Goal: Information Seeking & Learning: Learn about a topic

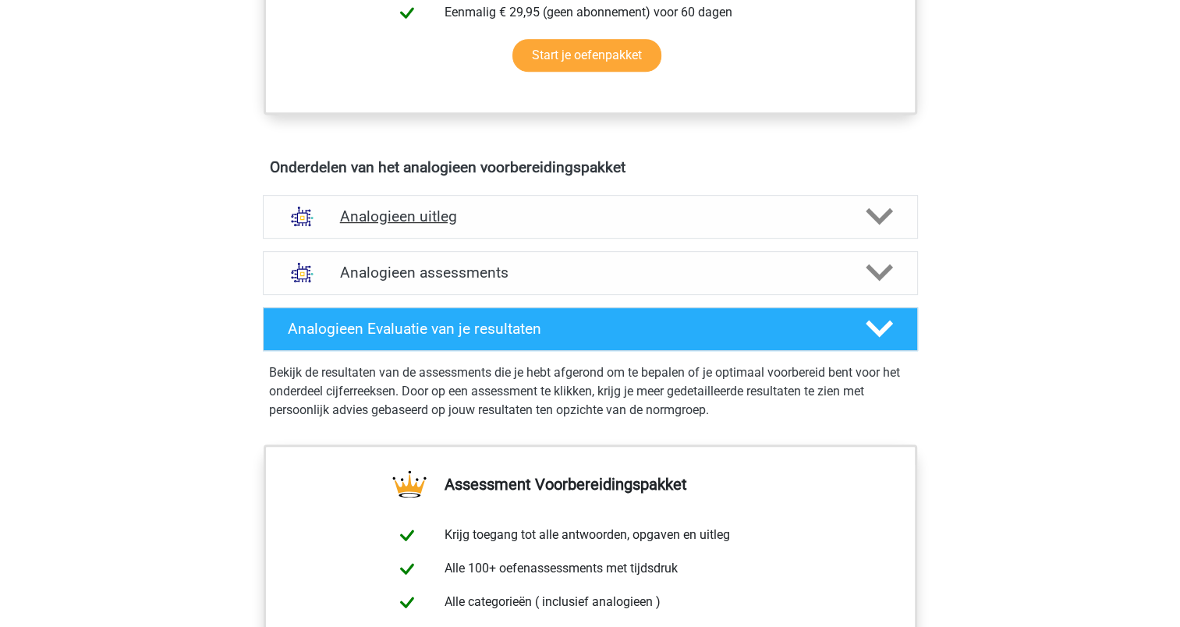
scroll to position [760, 0]
click at [579, 228] on div "Analogieen uitleg" at bounding box center [590, 216] width 655 height 44
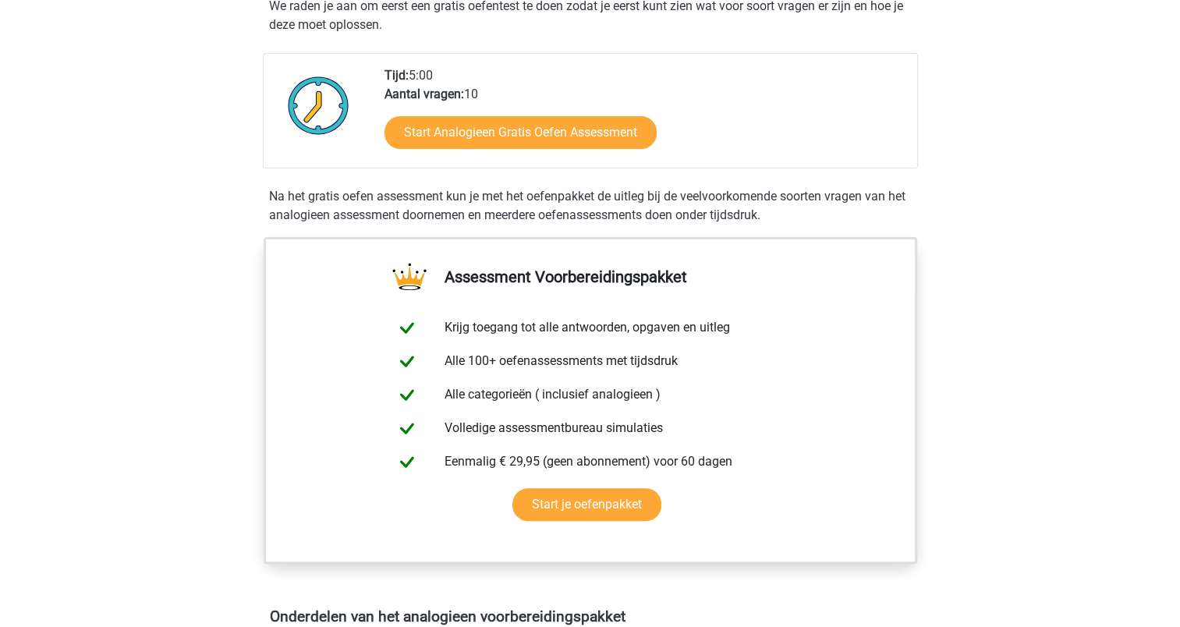
scroll to position [311, 0]
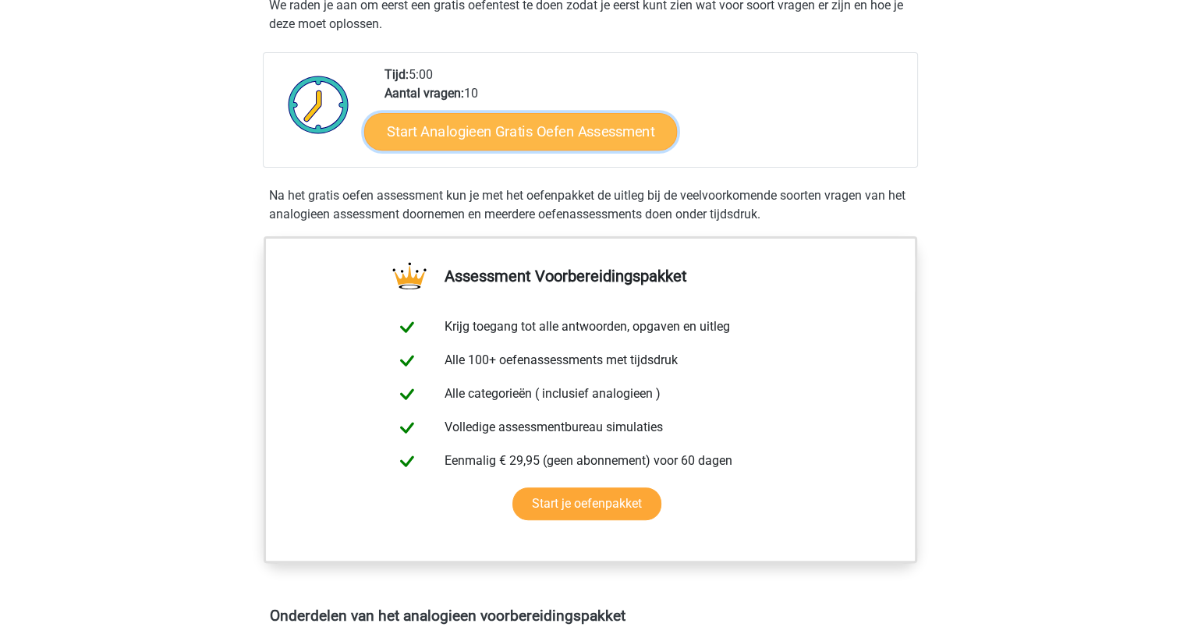
click at [555, 129] on link "Start Analogieen Gratis Oefen Assessment" at bounding box center [520, 130] width 313 height 37
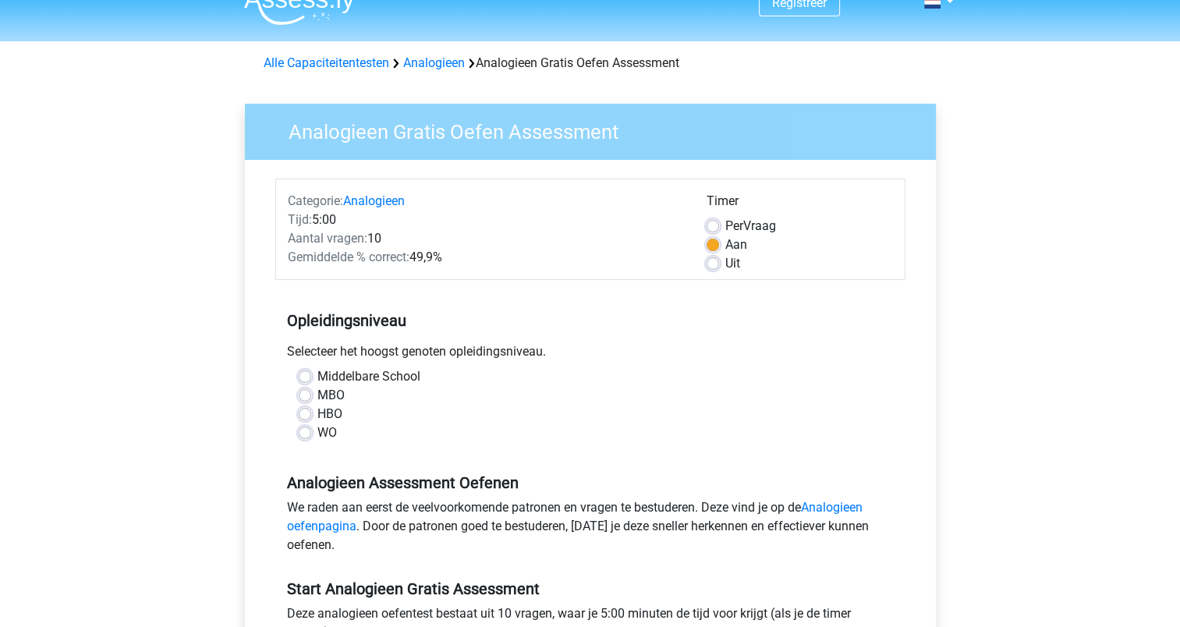
scroll to position [143, 0]
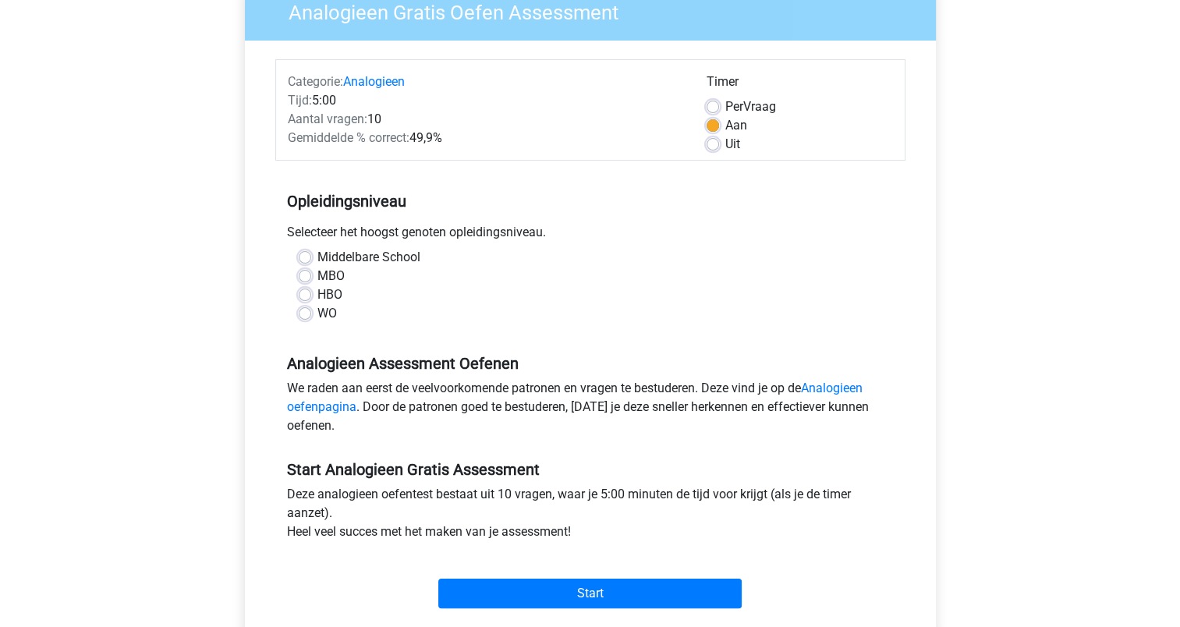
click at [317, 293] on label "HBO" at bounding box center [329, 294] width 25 height 19
click at [307, 293] on input "HBO" at bounding box center [305, 293] width 12 height 16
radio input "true"
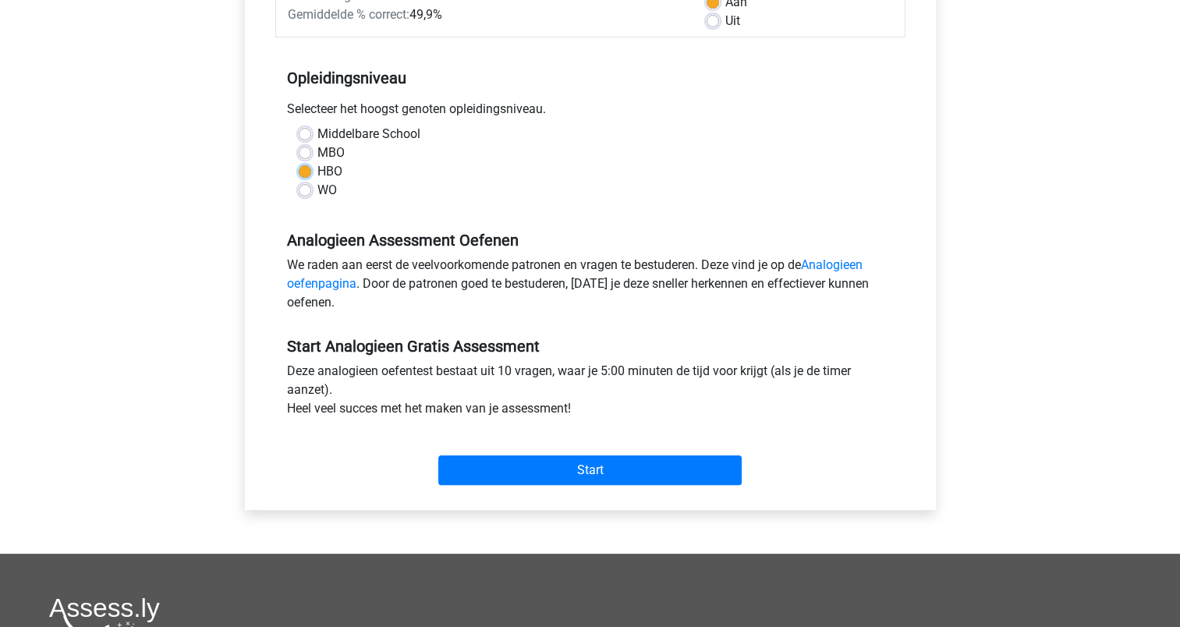
scroll to position [267, 0]
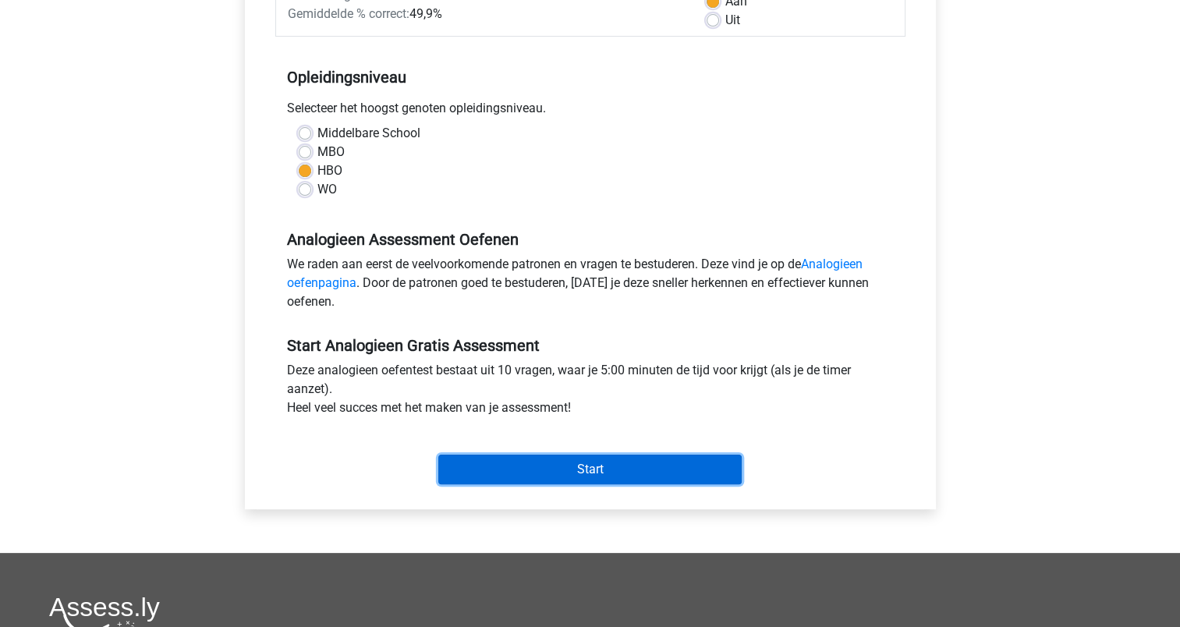
click at [593, 464] on input "Start" at bounding box center [589, 470] width 303 height 30
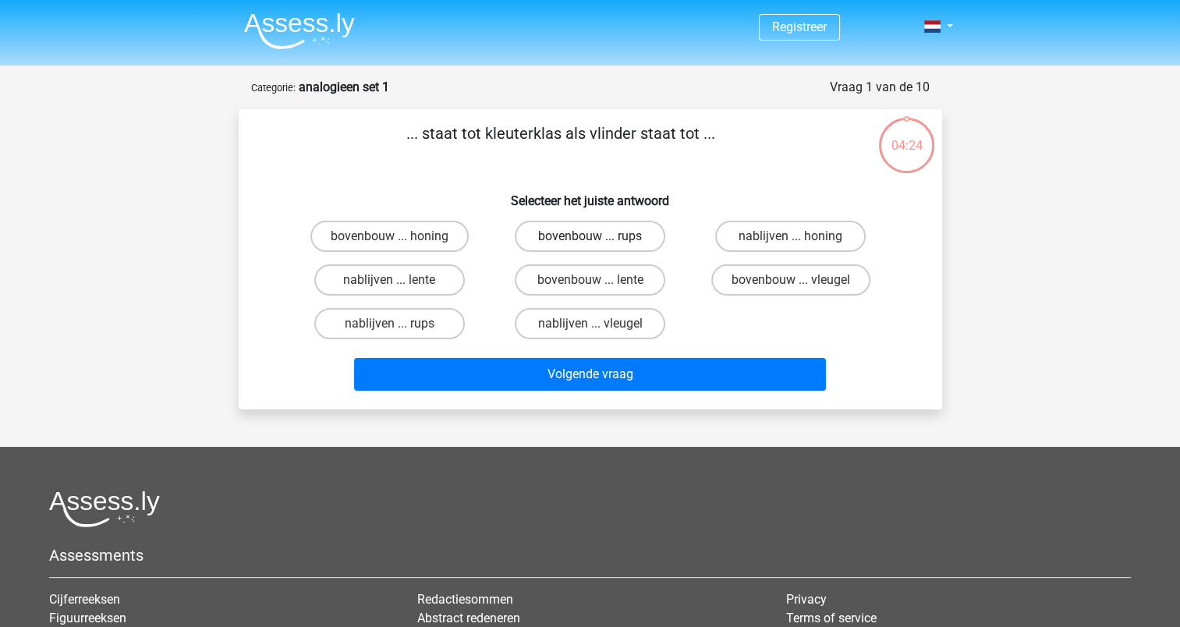
click at [622, 235] on label "bovenbouw ... rups" at bounding box center [590, 236] width 150 height 31
click at [600, 236] on input "bovenbouw ... rups" at bounding box center [594, 241] width 10 height 10
radio input "true"
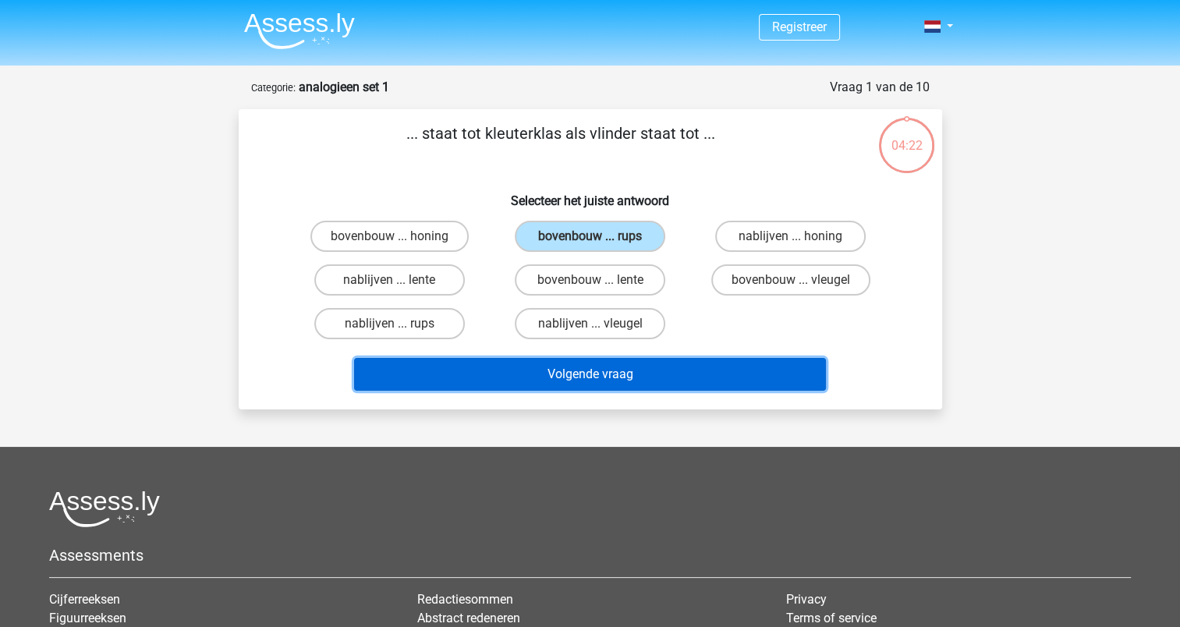
click at [584, 373] on button "Volgende vraag" at bounding box center [590, 374] width 472 height 33
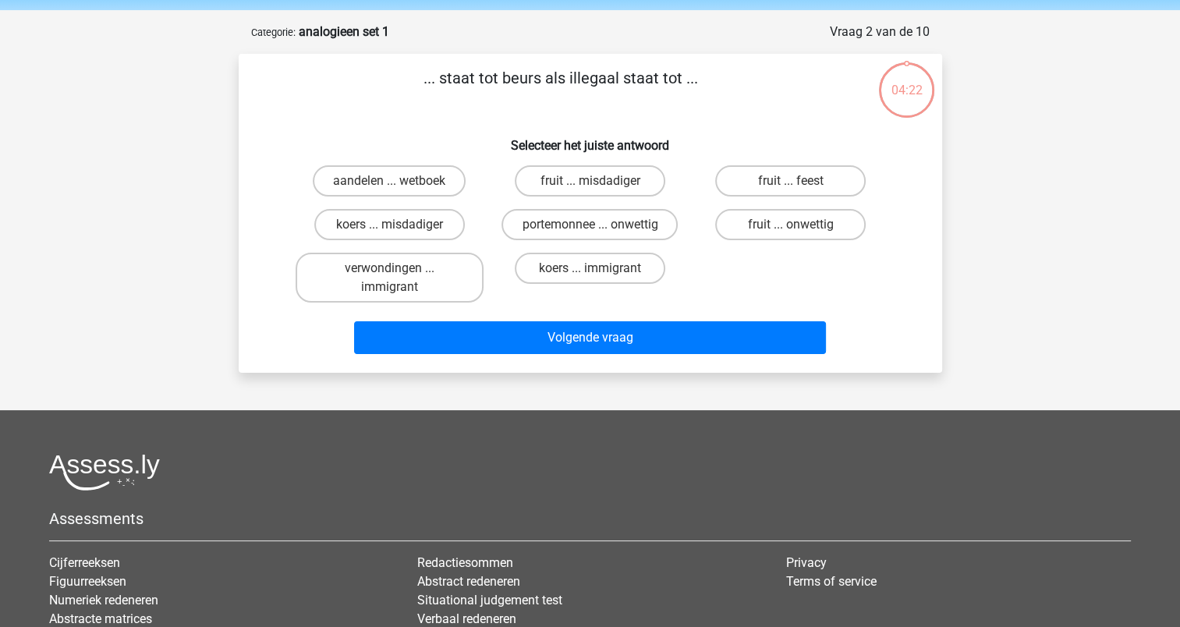
scroll to position [78, 0]
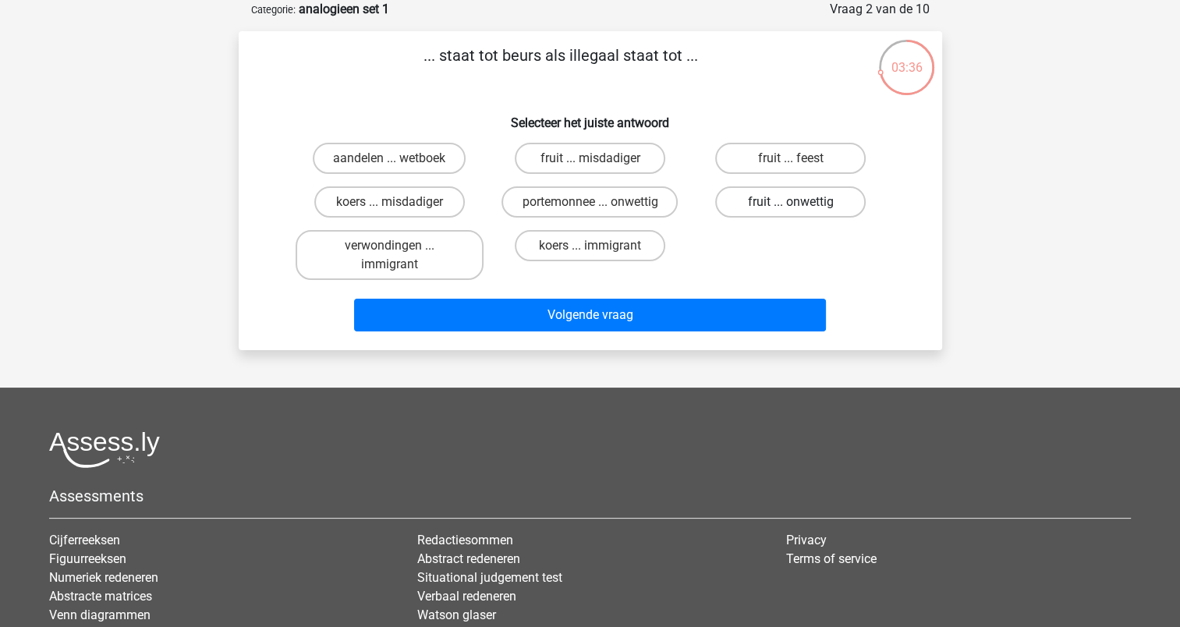
click at [776, 204] on label "fruit ... onwettig" at bounding box center [790, 201] width 150 height 31
click at [791, 204] on input "fruit ... onwettig" at bounding box center [796, 207] width 10 height 10
radio input "true"
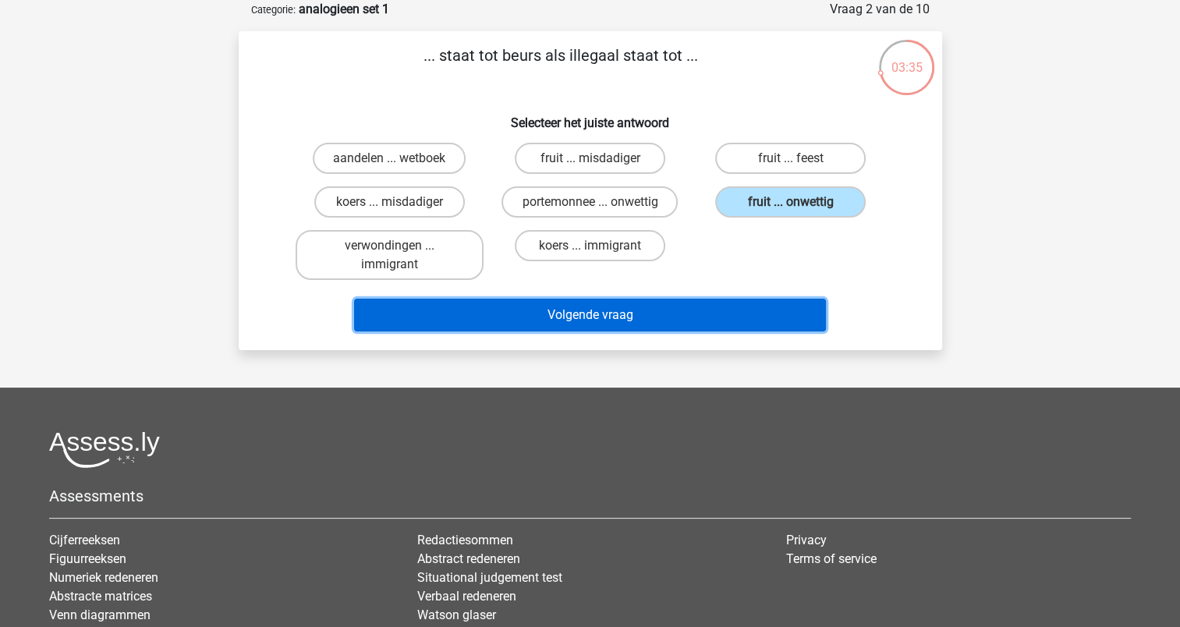
click at [611, 317] on button "Volgende vraag" at bounding box center [590, 315] width 472 height 33
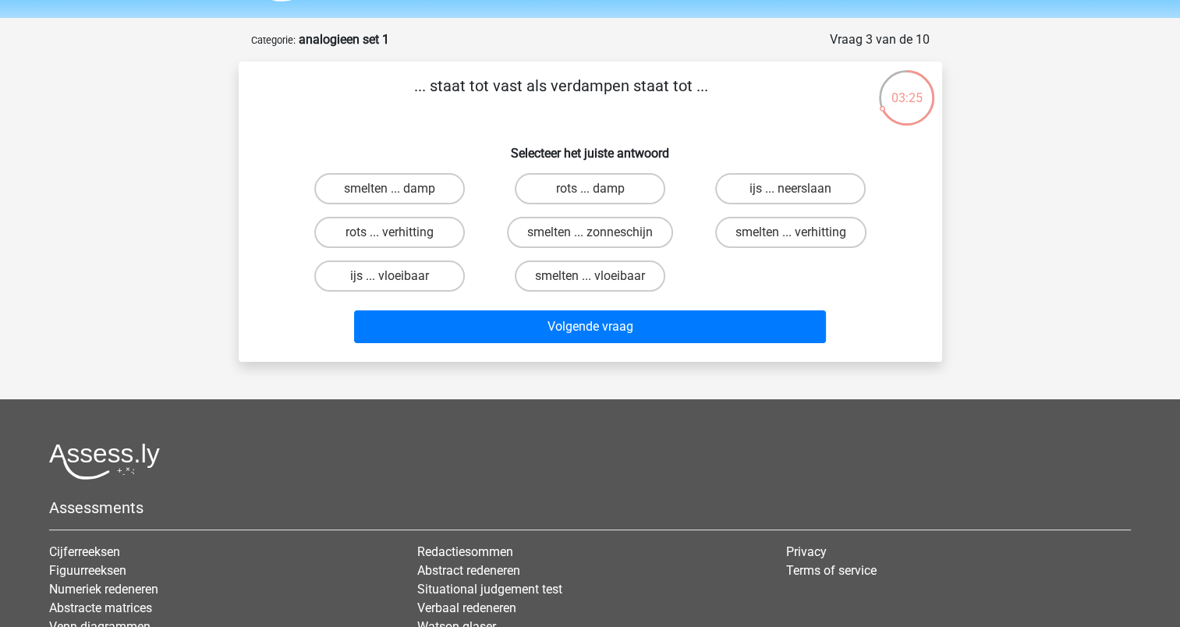
scroll to position [47, 0]
click at [761, 228] on label "smelten ... verhitting" at bounding box center [790, 233] width 151 height 31
click at [791, 233] on input "smelten ... verhitting" at bounding box center [796, 238] width 10 height 10
radio input "true"
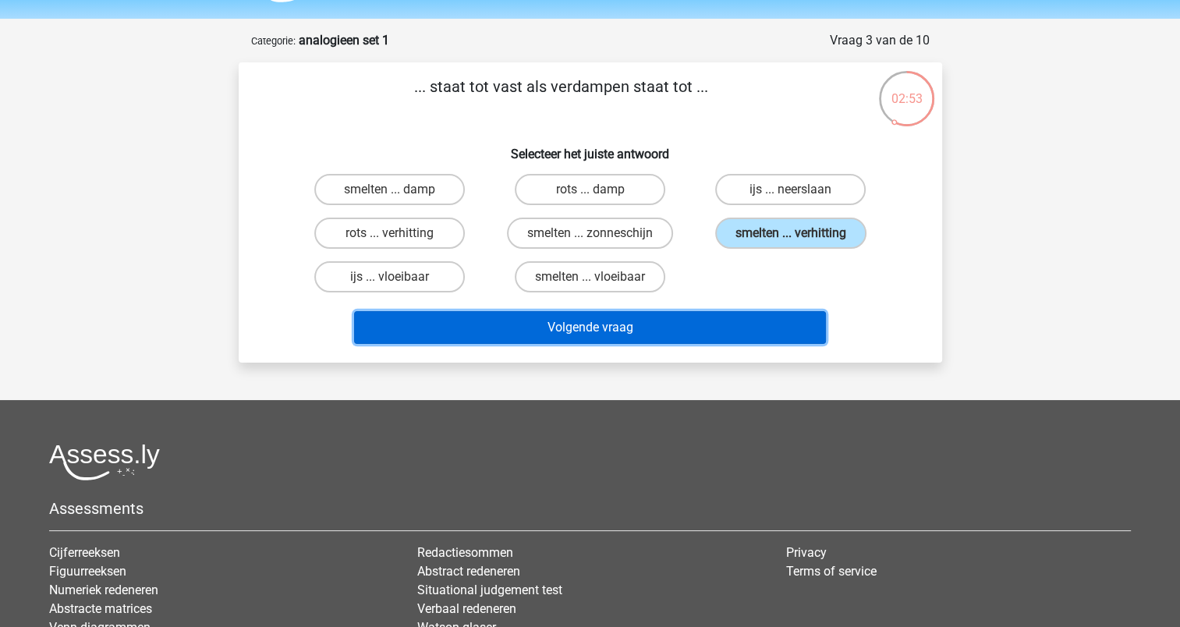
click at [575, 324] on button "Volgende vraag" at bounding box center [590, 327] width 472 height 33
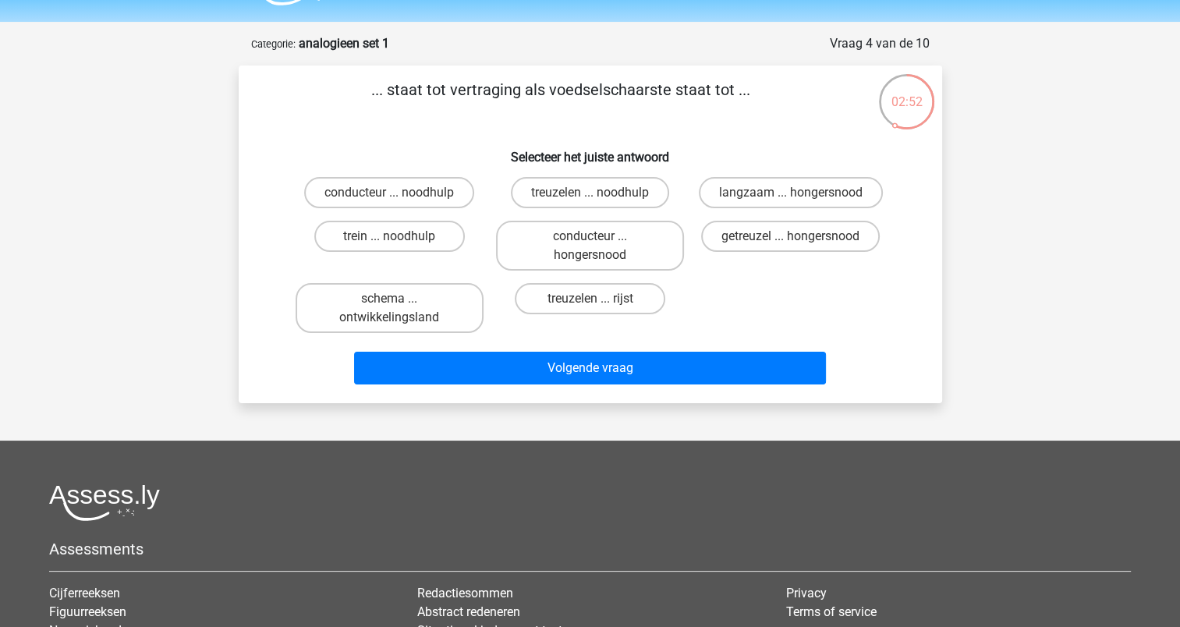
scroll to position [43, 0]
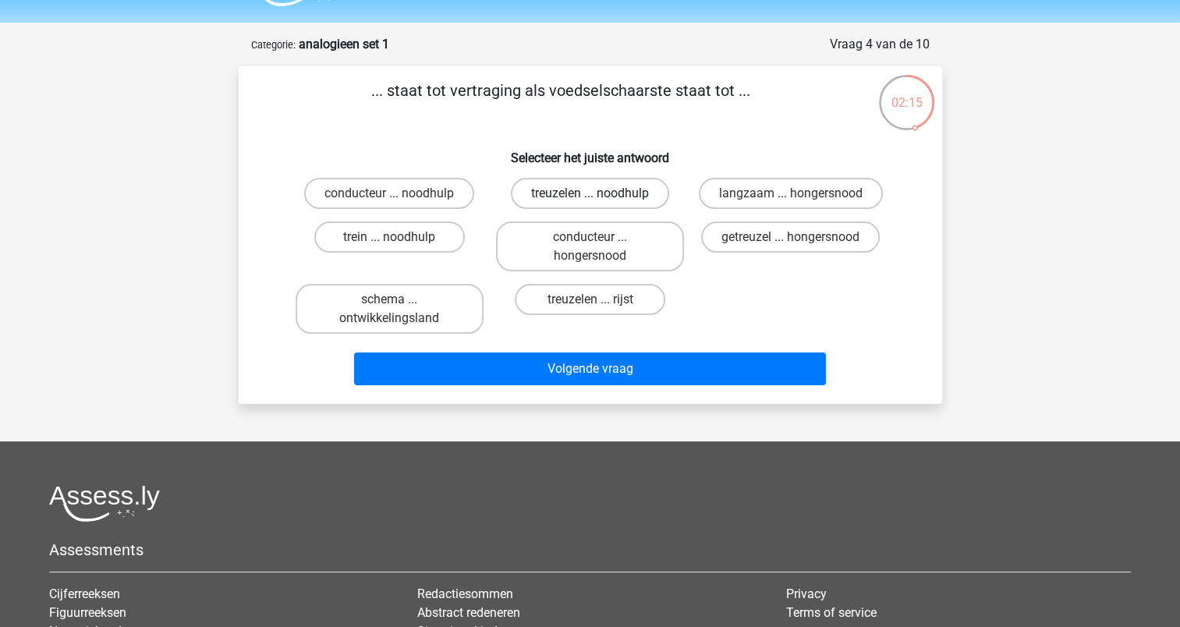
click at [550, 196] on label "treuzelen ... noodhulp" at bounding box center [590, 193] width 158 height 31
click at [589, 196] on input "treuzelen ... noodhulp" at bounding box center [594, 198] width 10 height 10
radio input "true"
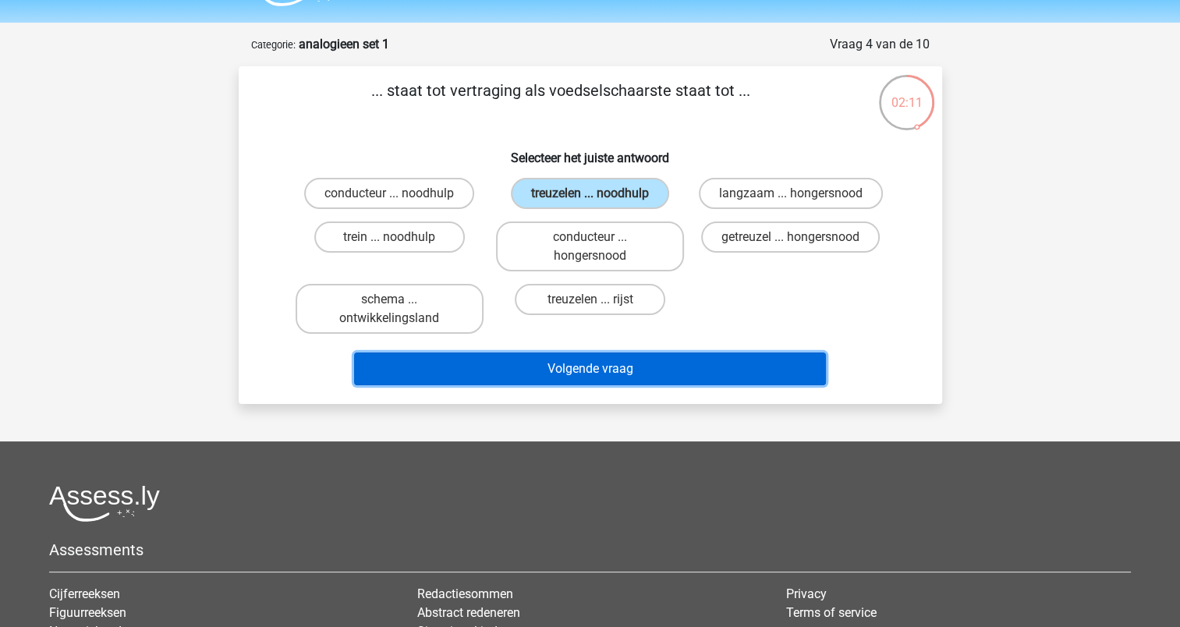
click at [587, 366] on button "Volgende vraag" at bounding box center [590, 368] width 472 height 33
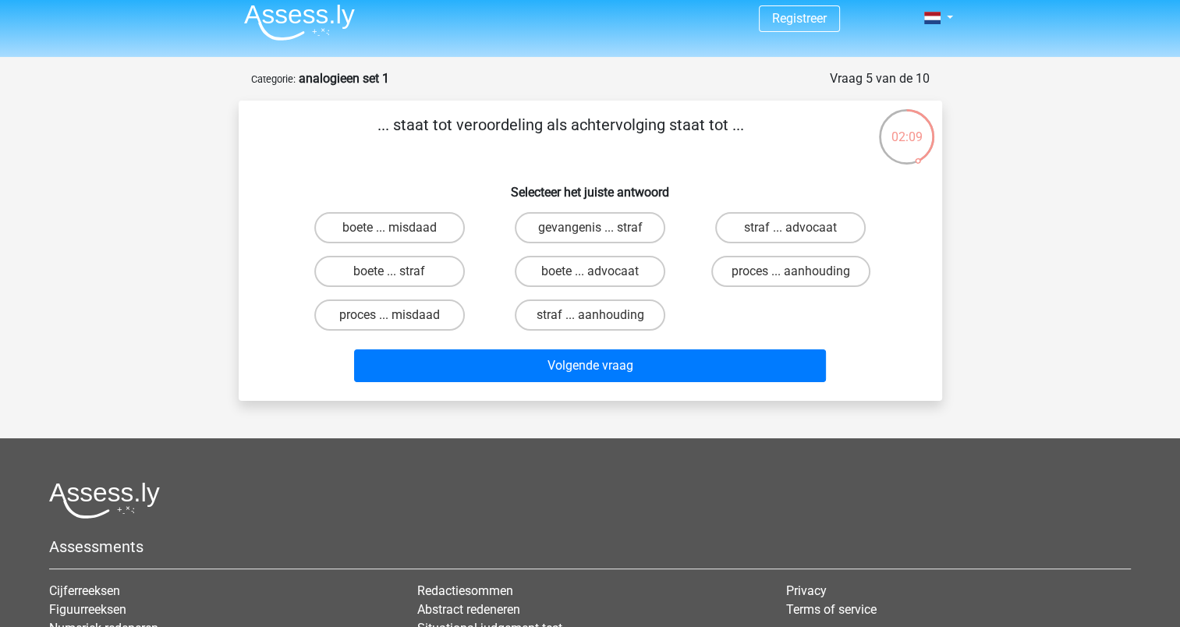
scroll to position [0, 0]
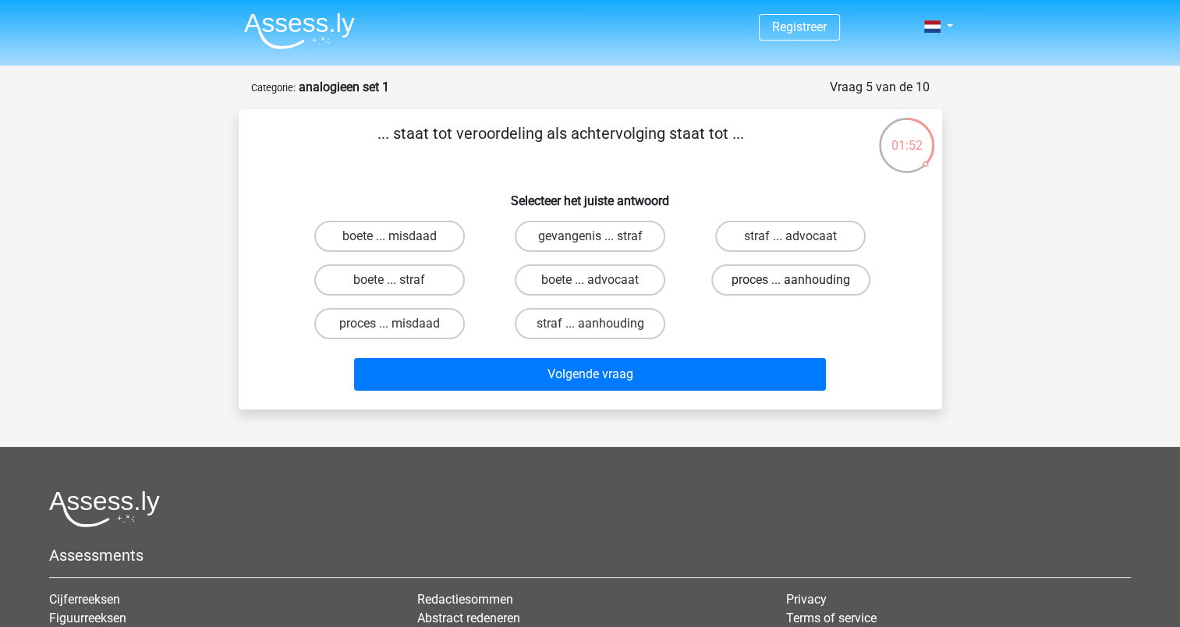
click at [786, 269] on label "proces ... aanhouding" at bounding box center [790, 279] width 159 height 31
click at [791, 280] on input "proces ... aanhouding" at bounding box center [796, 285] width 10 height 10
radio input "true"
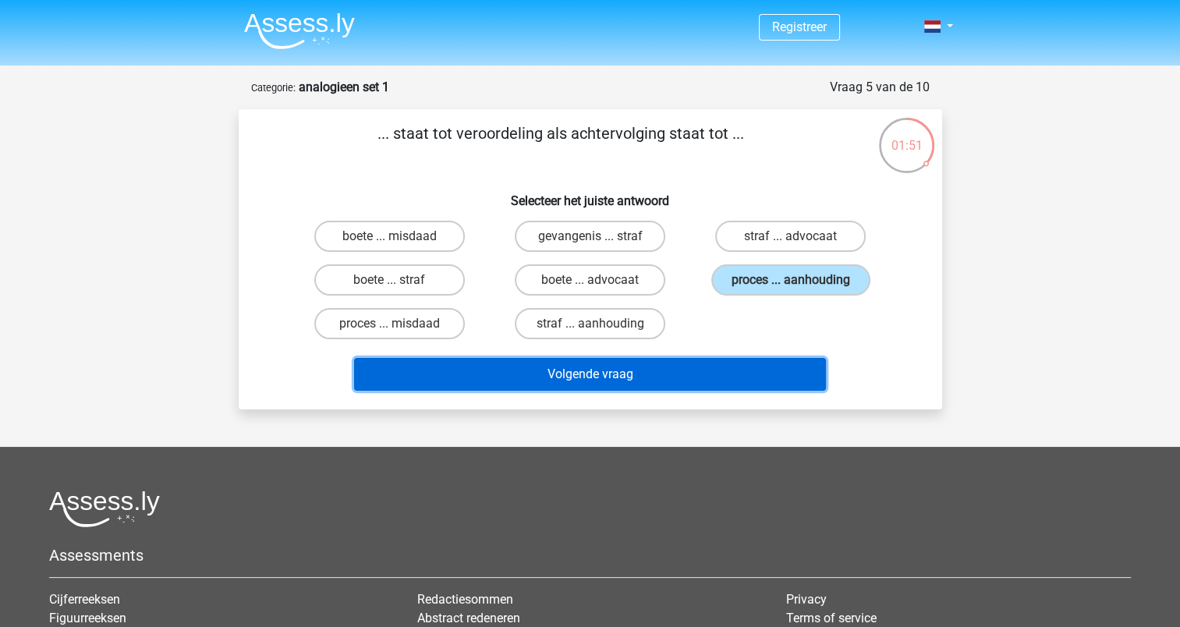
click at [642, 374] on button "Volgende vraag" at bounding box center [590, 374] width 472 height 33
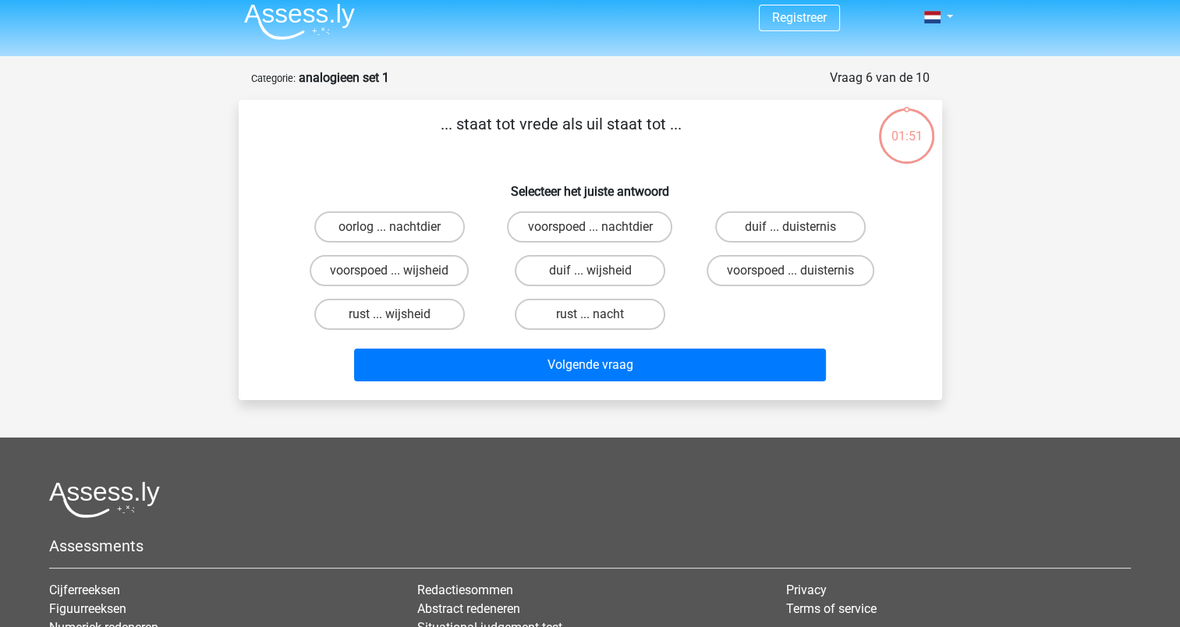
scroll to position [5, 0]
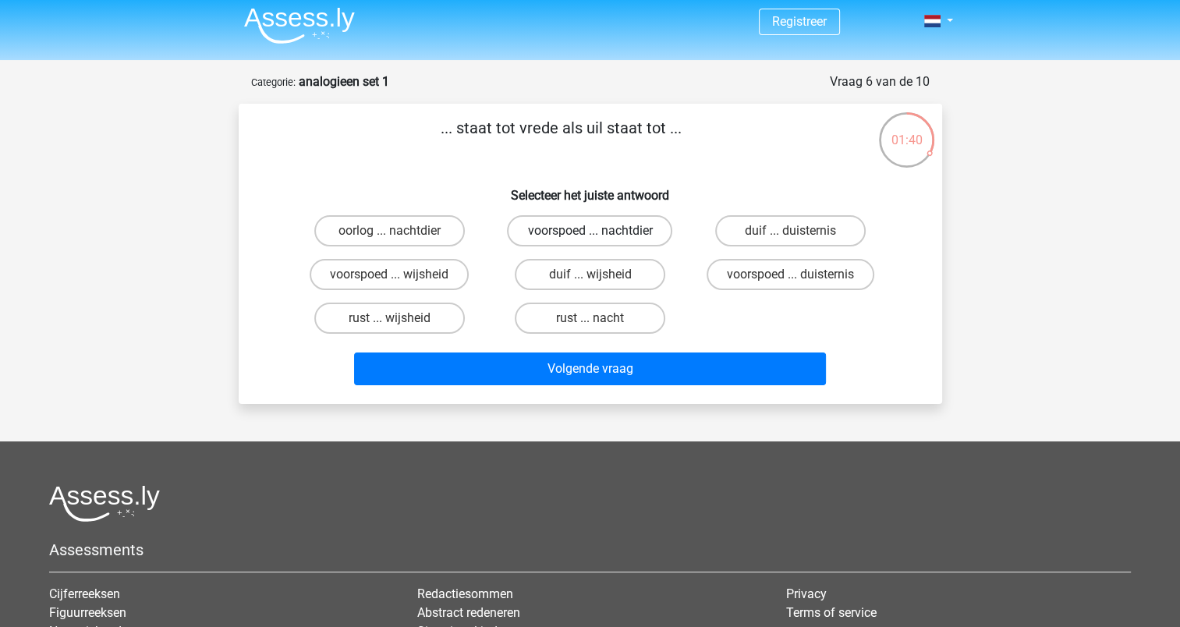
click at [543, 225] on label "voorspoed ... nachtdier" at bounding box center [589, 230] width 165 height 31
click at [589, 231] on input "voorspoed ... nachtdier" at bounding box center [594, 236] width 10 height 10
radio input "true"
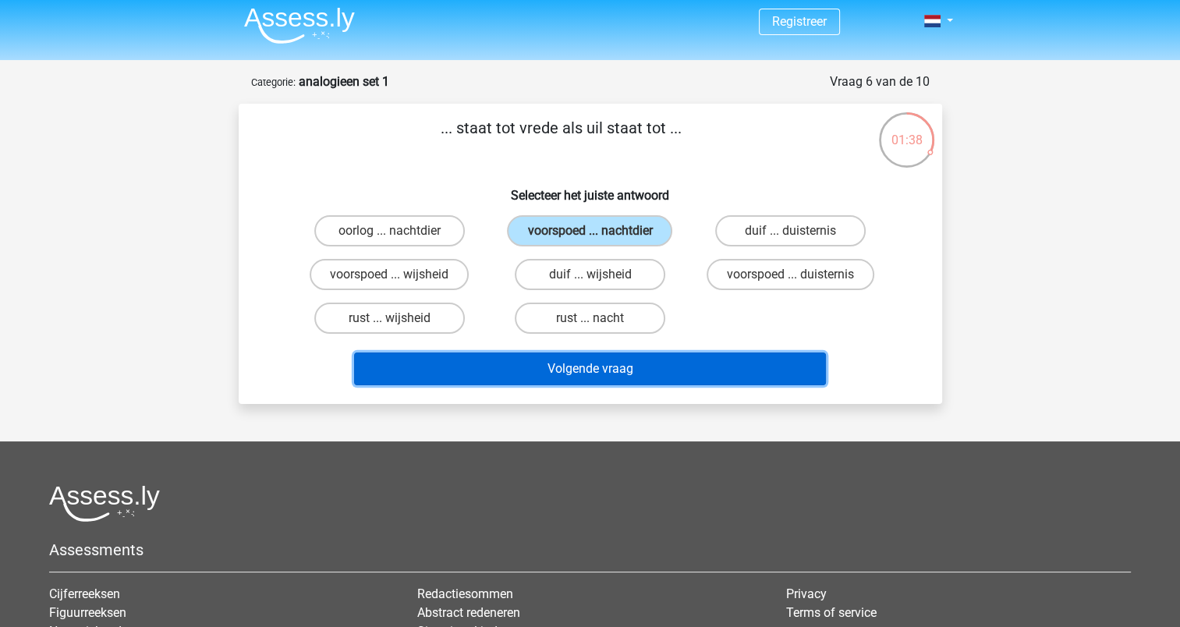
click at [572, 370] on button "Volgende vraag" at bounding box center [590, 368] width 472 height 33
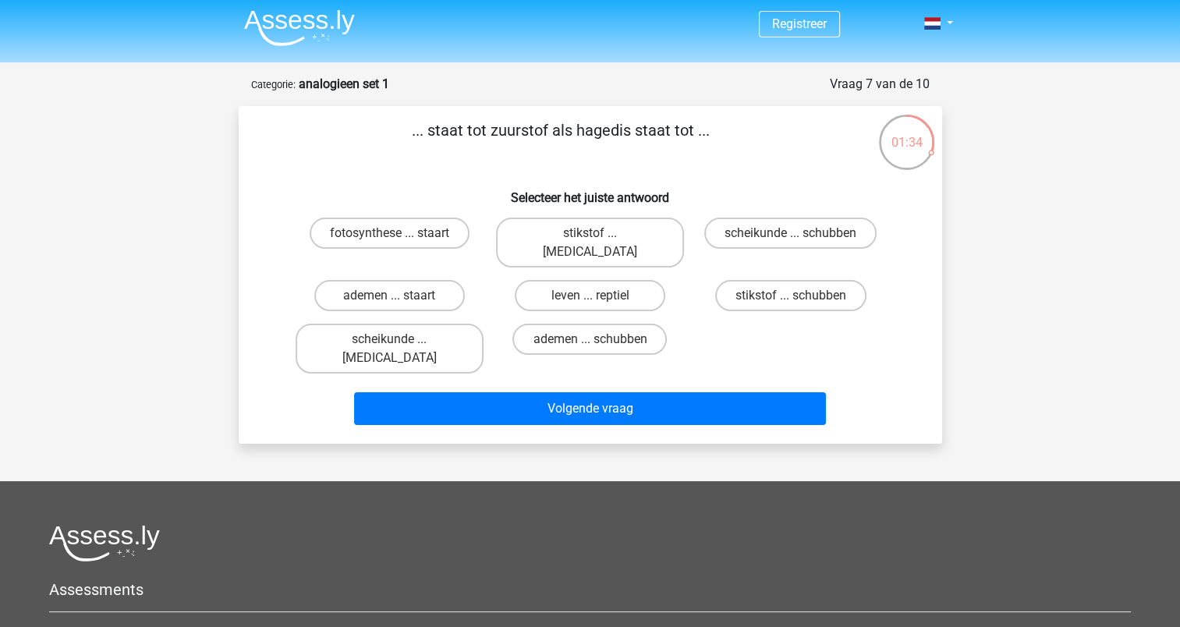
scroll to position [11, 0]
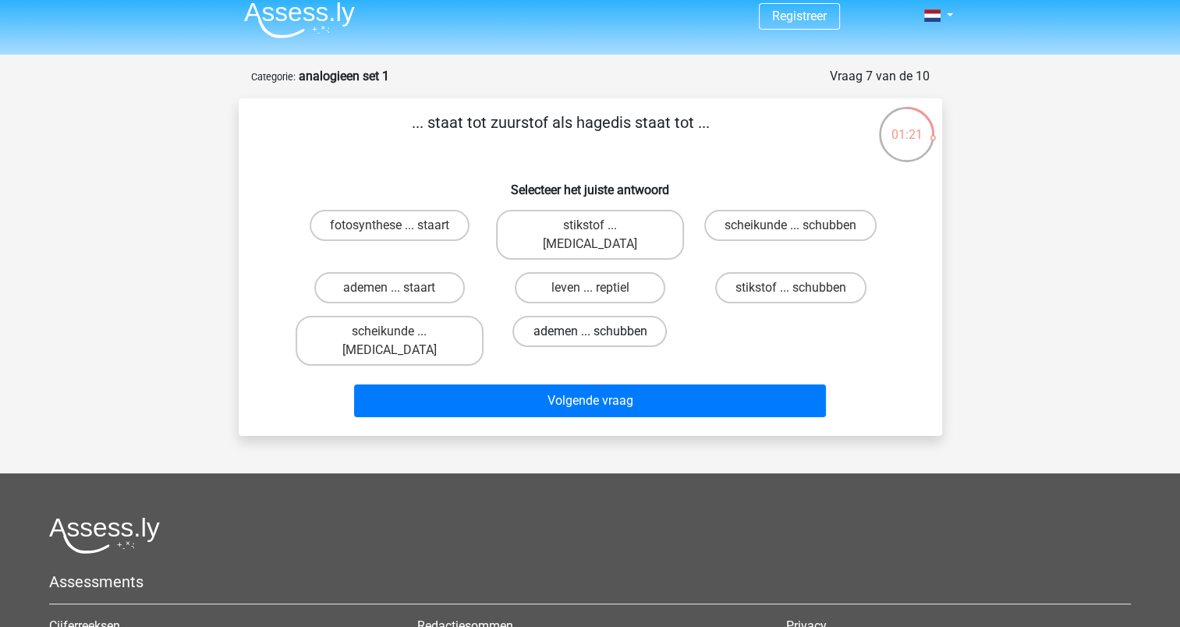
click at [565, 322] on label "ademen ... schubben" at bounding box center [589, 331] width 154 height 31
click at [589, 331] on input "ademen ... schubben" at bounding box center [594, 336] width 10 height 10
radio input "true"
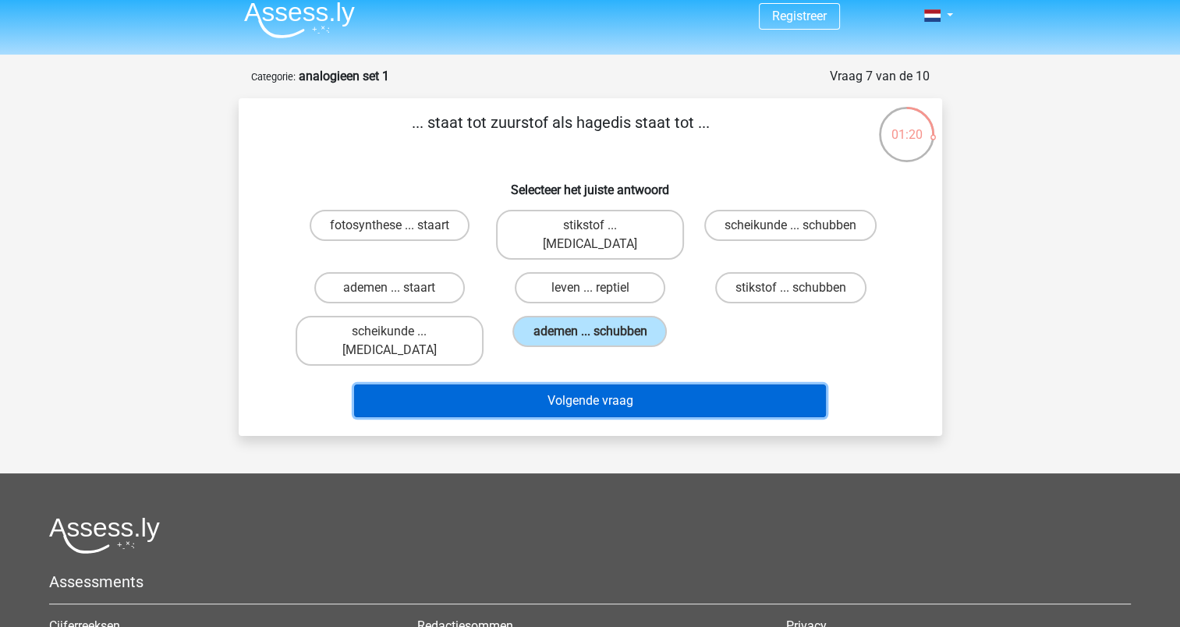
click at [574, 384] on button "Volgende vraag" at bounding box center [590, 400] width 472 height 33
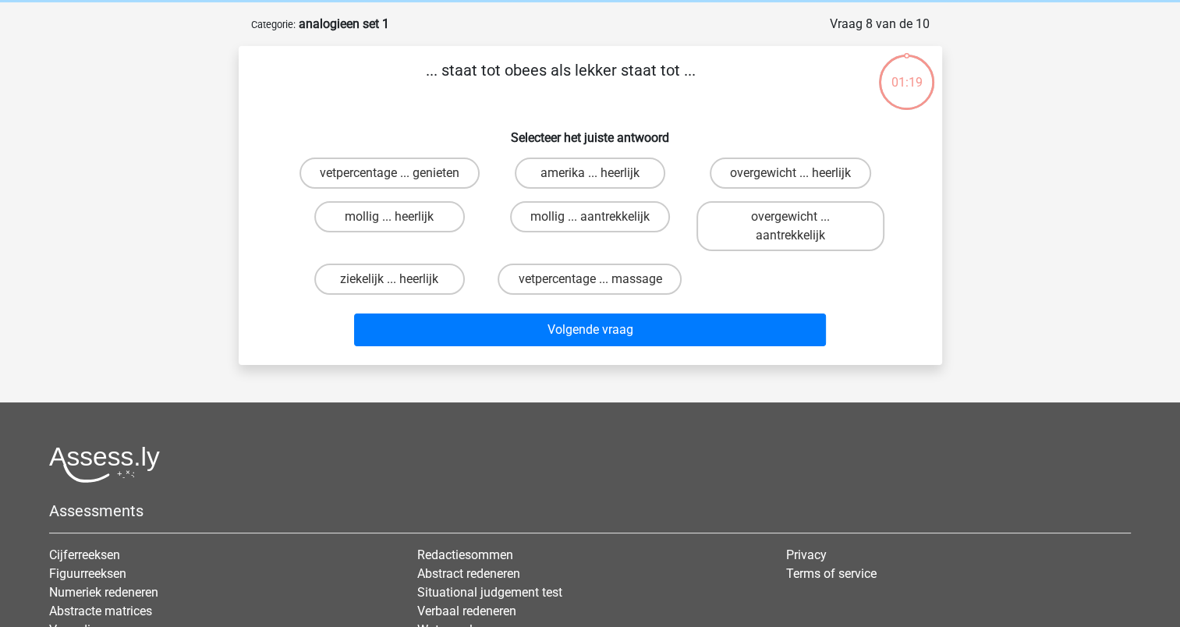
scroll to position [60, 0]
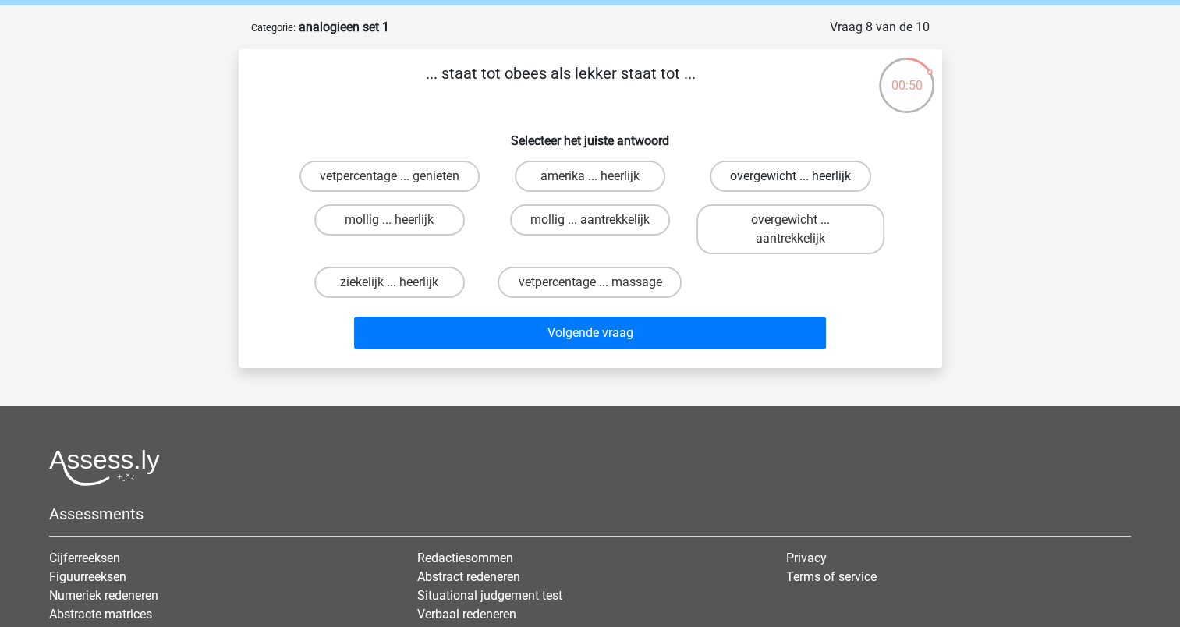
click at [750, 175] on label "overgewicht ... heerlijk" at bounding box center [790, 176] width 161 height 31
click at [791, 176] on input "overgewicht ... heerlijk" at bounding box center [796, 181] width 10 height 10
radio input "true"
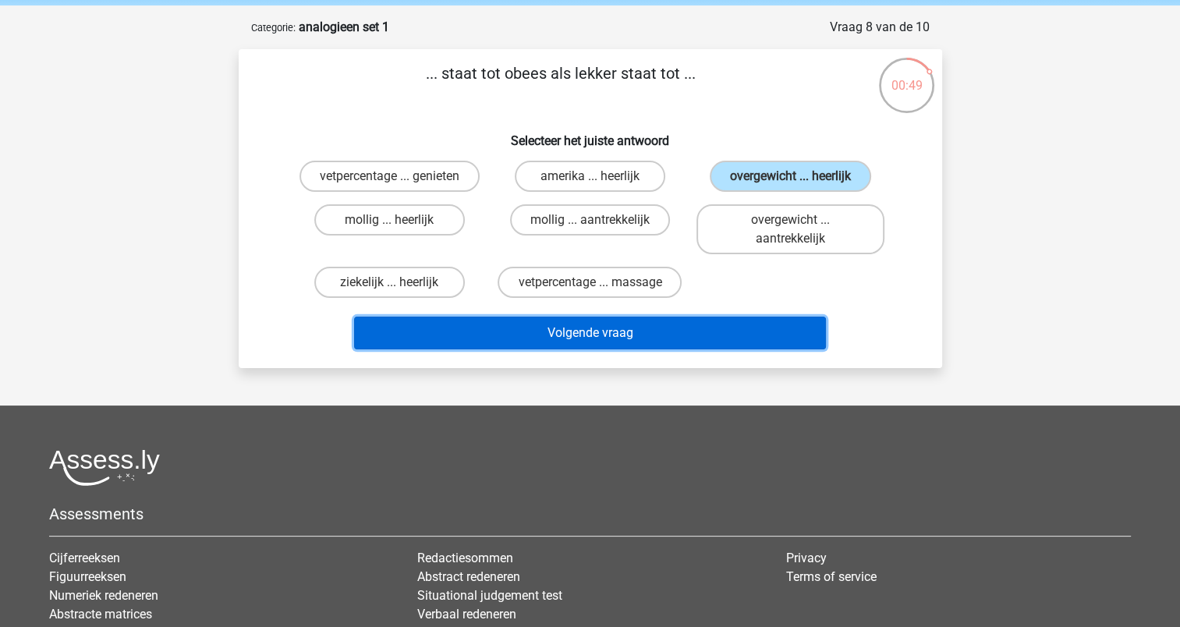
click at [544, 331] on button "Volgende vraag" at bounding box center [590, 333] width 472 height 33
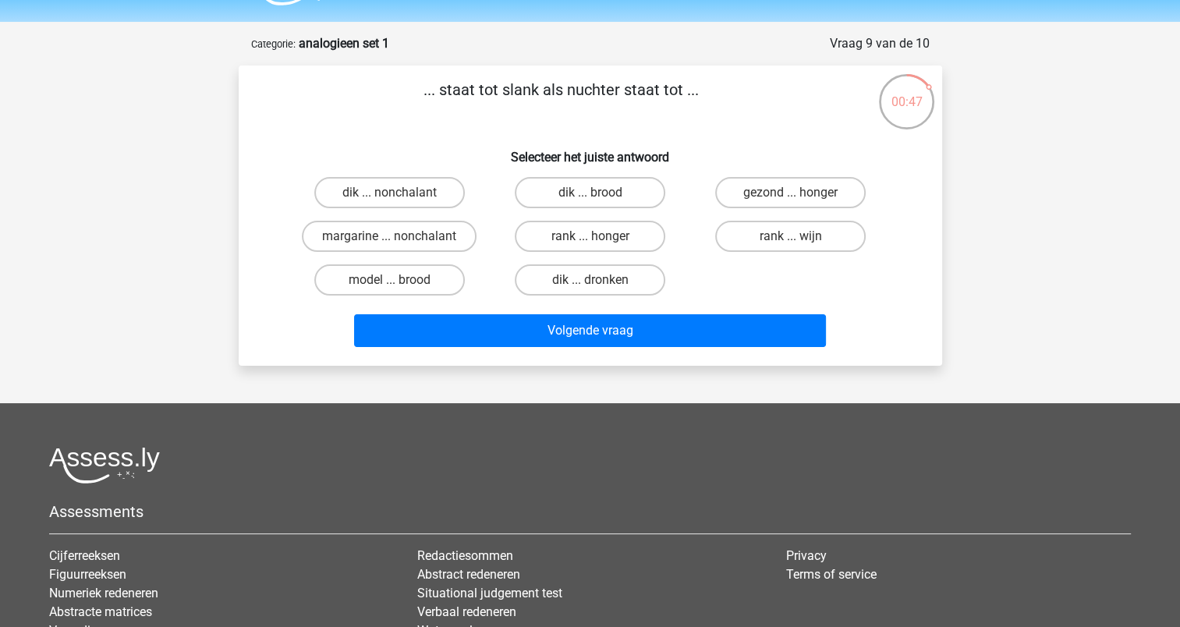
scroll to position [44, 0]
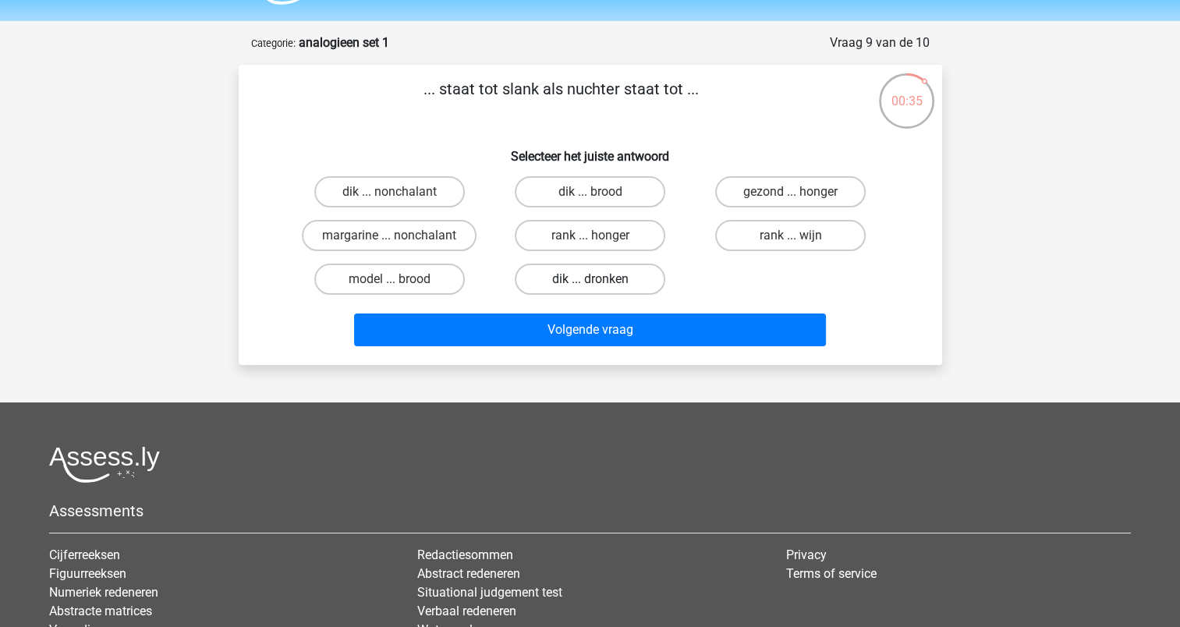
click at [577, 271] on label "dik ... dronken" at bounding box center [590, 279] width 150 height 31
click at [589, 279] on input "dik ... dronken" at bounding box center [594, 284] width 10 height 10
radio input "true"
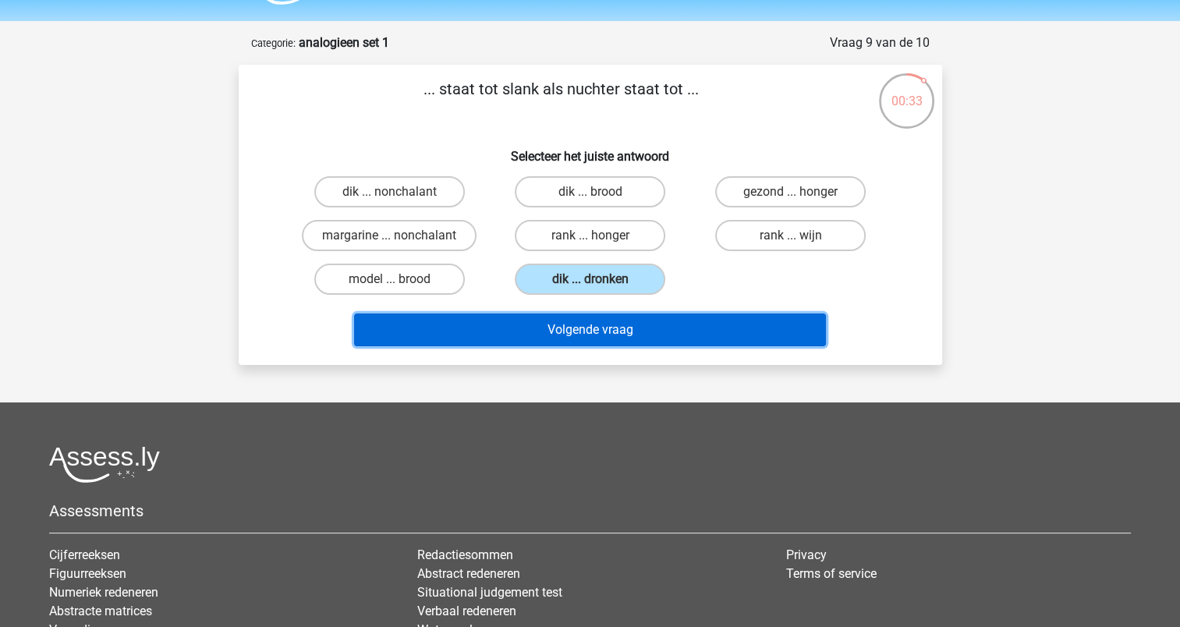
click at [611, 338] on button "Volgende vraag" at bounding box center [590, 329] width 472 height 33
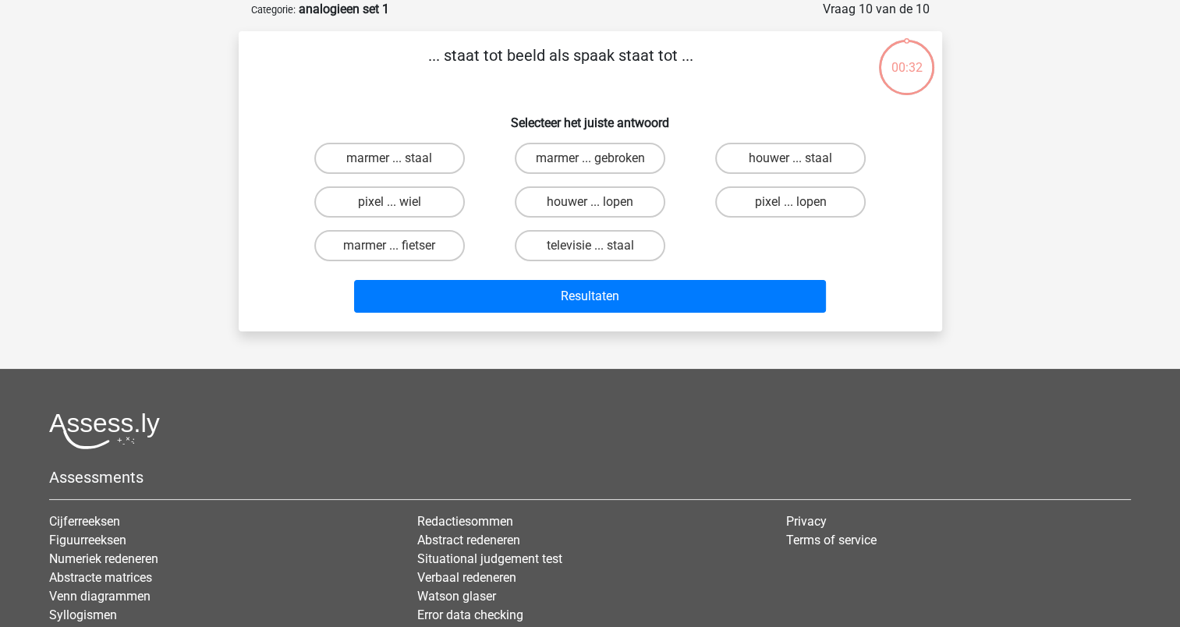
scroll to position [0, 0]
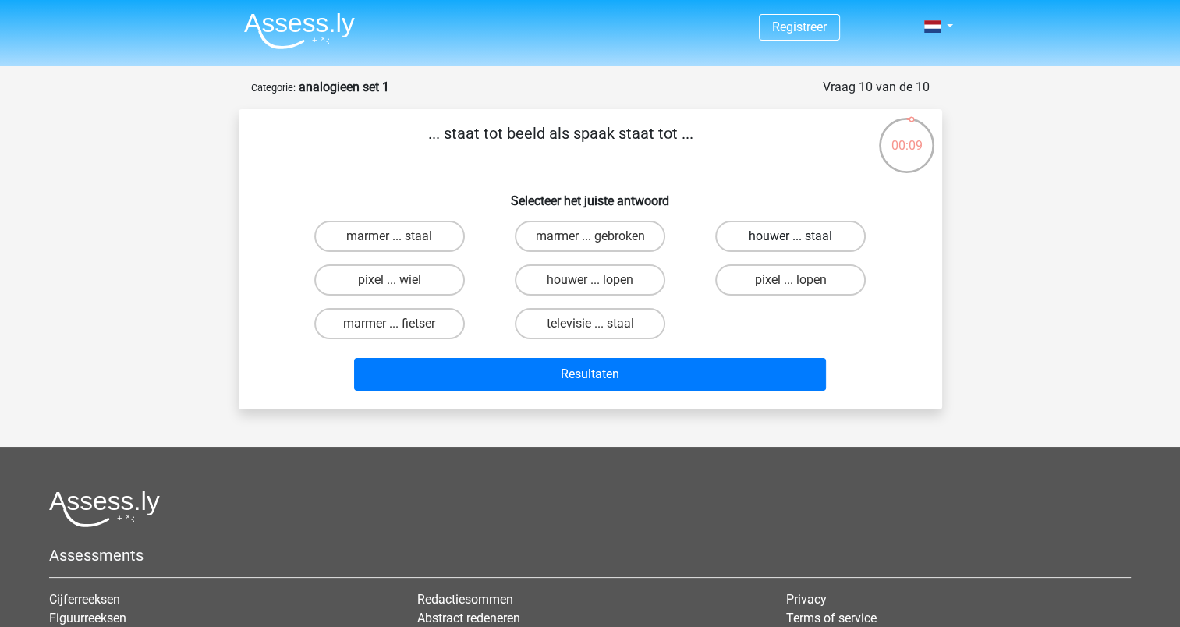
click at [762, 242] on label "houwer ... staal" at bounding box center [790, 236] width 150 height 31
click at [791, 242] on input "houwer ... staal" at bounding box center [796, 241] width 10 height 10
radio input "true"
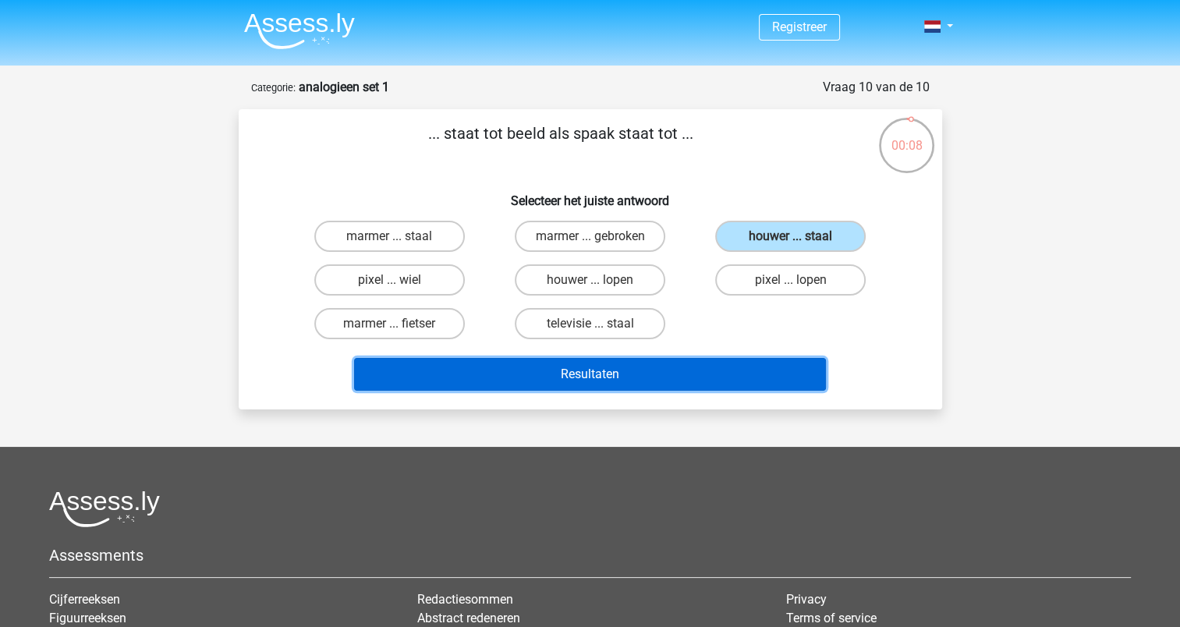
click at [594, 366] on button "Resultaten" at bounding box center [590, 374] width 472 height 33
